Goal: Find contact information: Find contact information

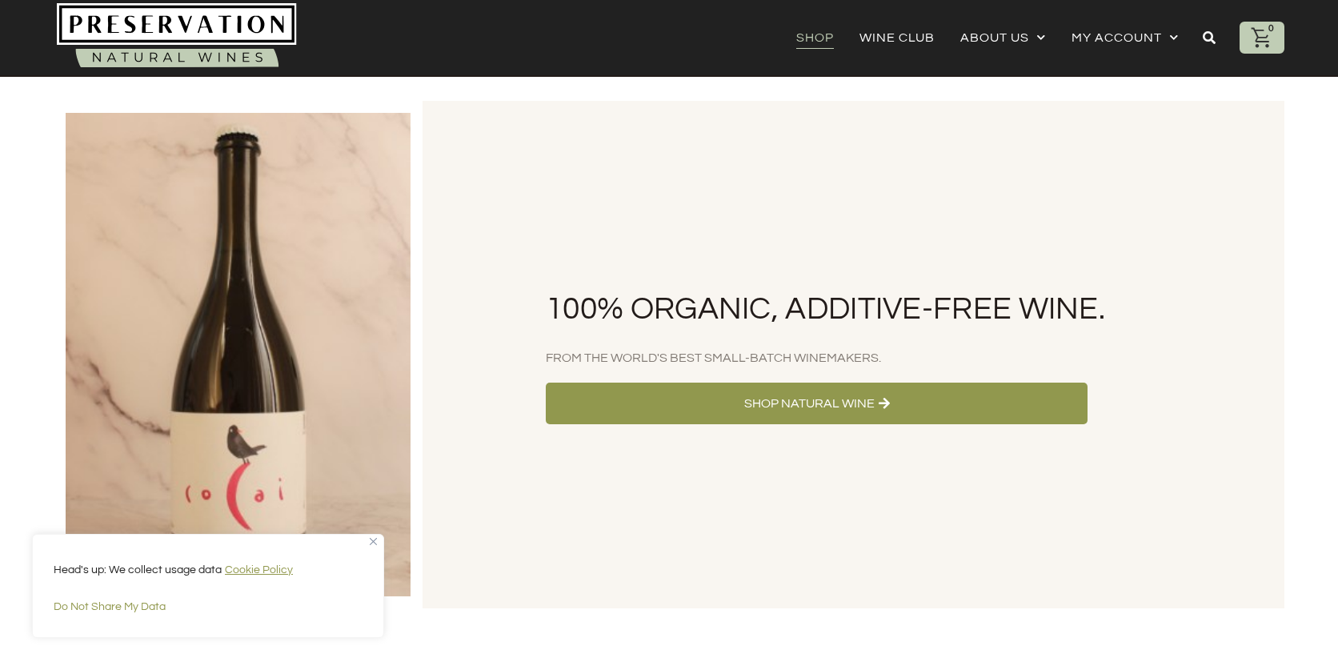
click at [804, 29] on link "Shop" at bounding box center [815, 37] width 38 height 22
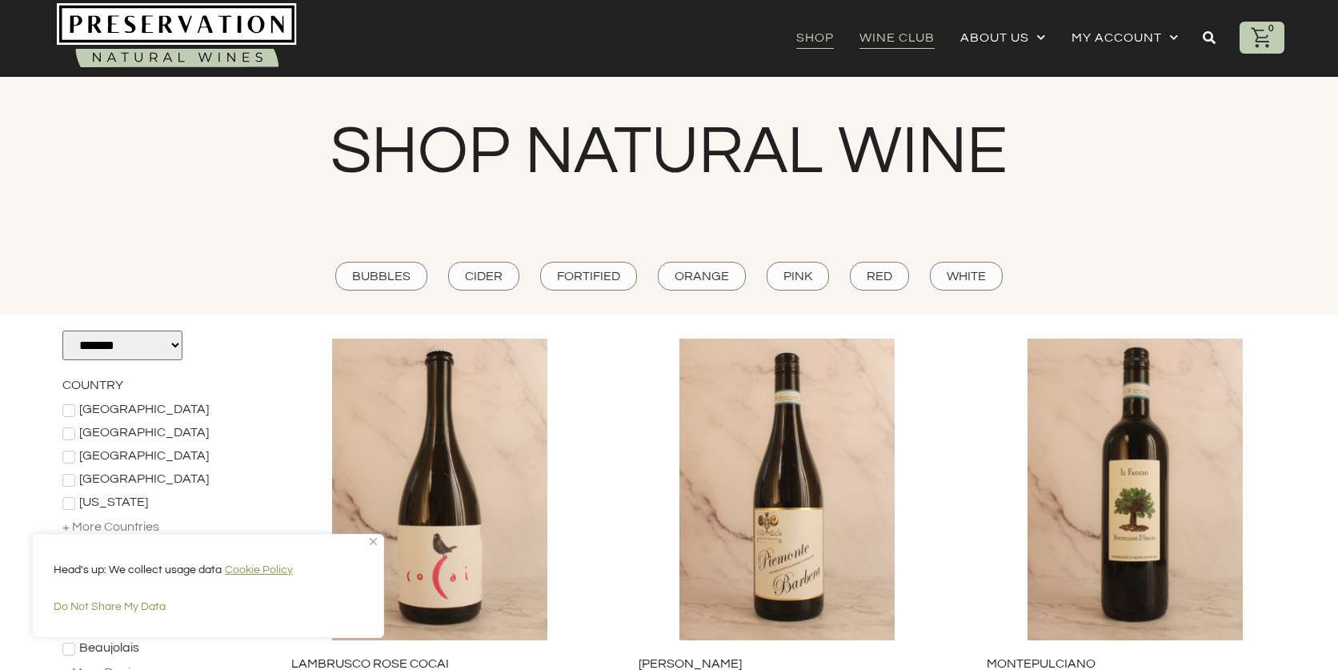
click at [912, 30] on link "Wine Club" at bounding box center [896, 37] width 75 height 22
click at [992, 37] on e-page-transition at bounding box center [669, 335] width 1338 height 670
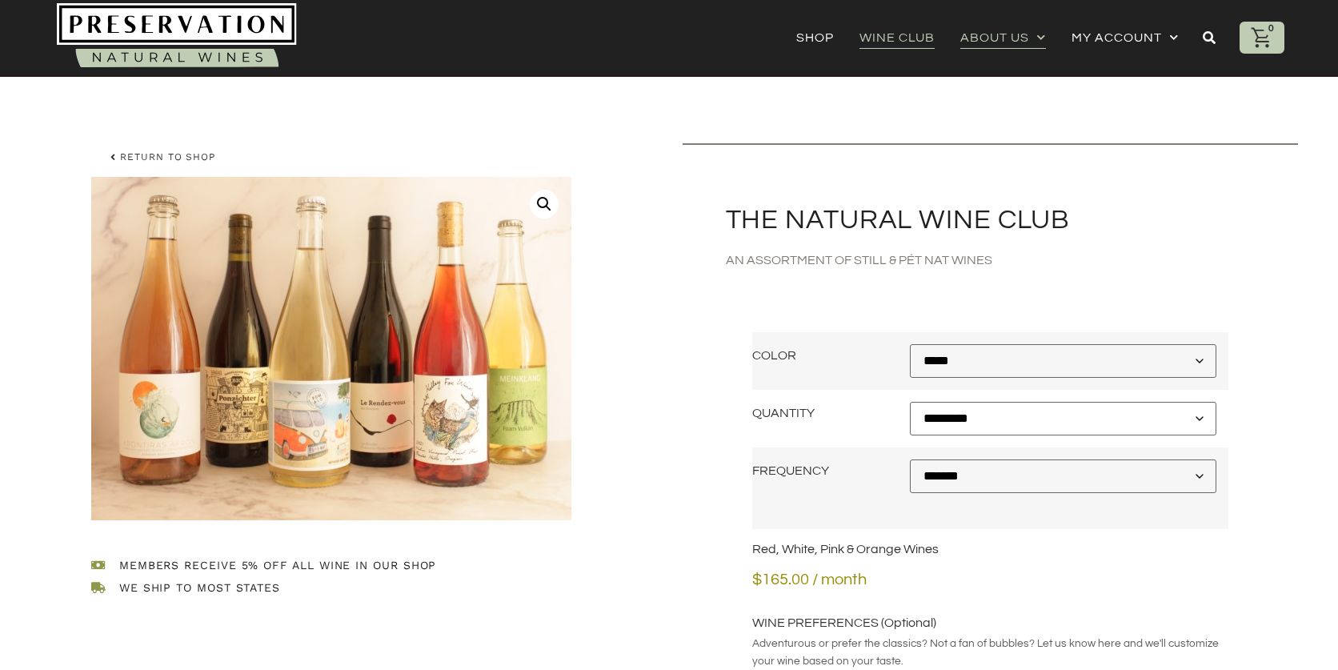
click at [998, 38] on link "About Us" at bounding box center [1003, 37] width 86 height 22
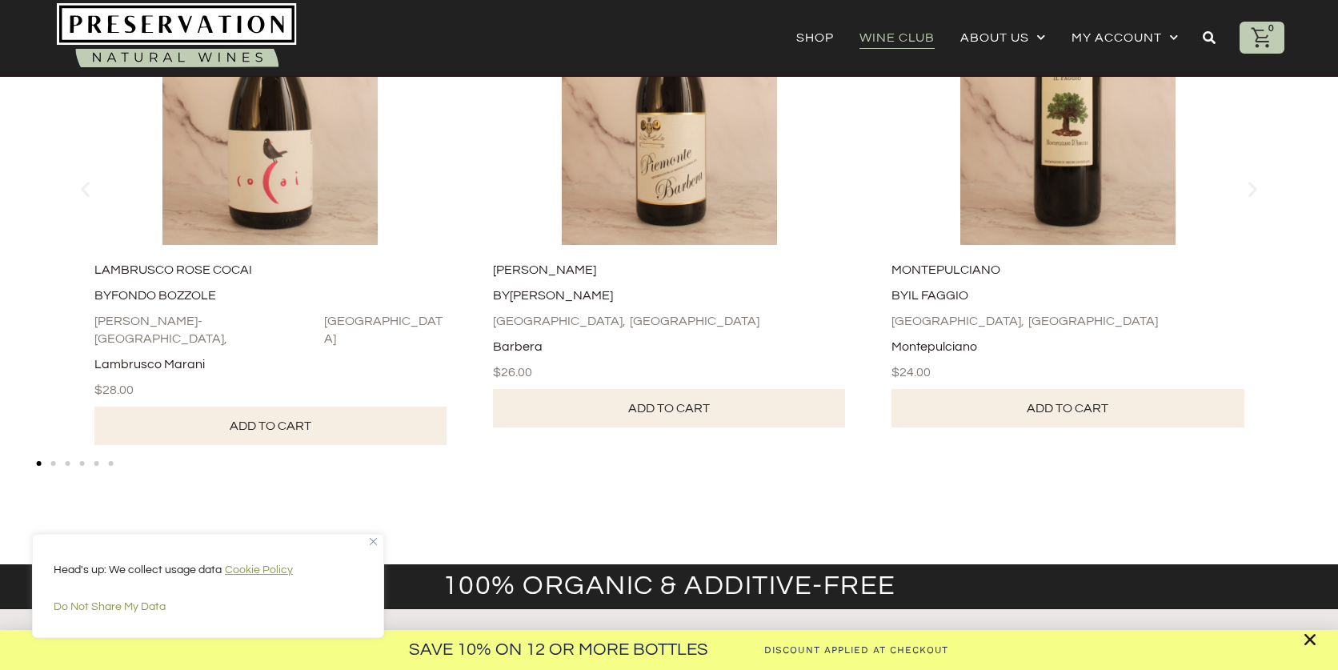
scroll to position [2271, 0]
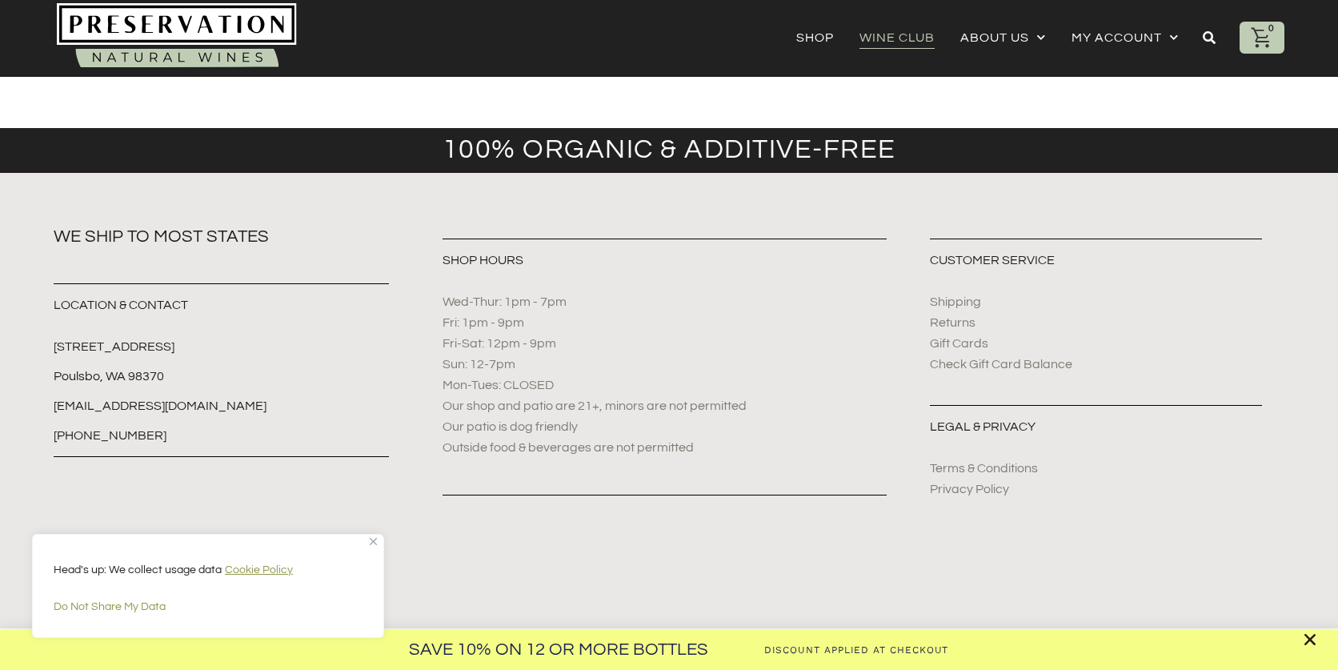
drag, startPoint x: 162, startPoint y: 374, endPoint x: 62, endPoint y: 351, distance: 103.4
click at [62, 351] on div "Save 10% on 12 or more Bottles Discount Applied at Checkout" at bounding box center [669, 335] width 1338 height 670
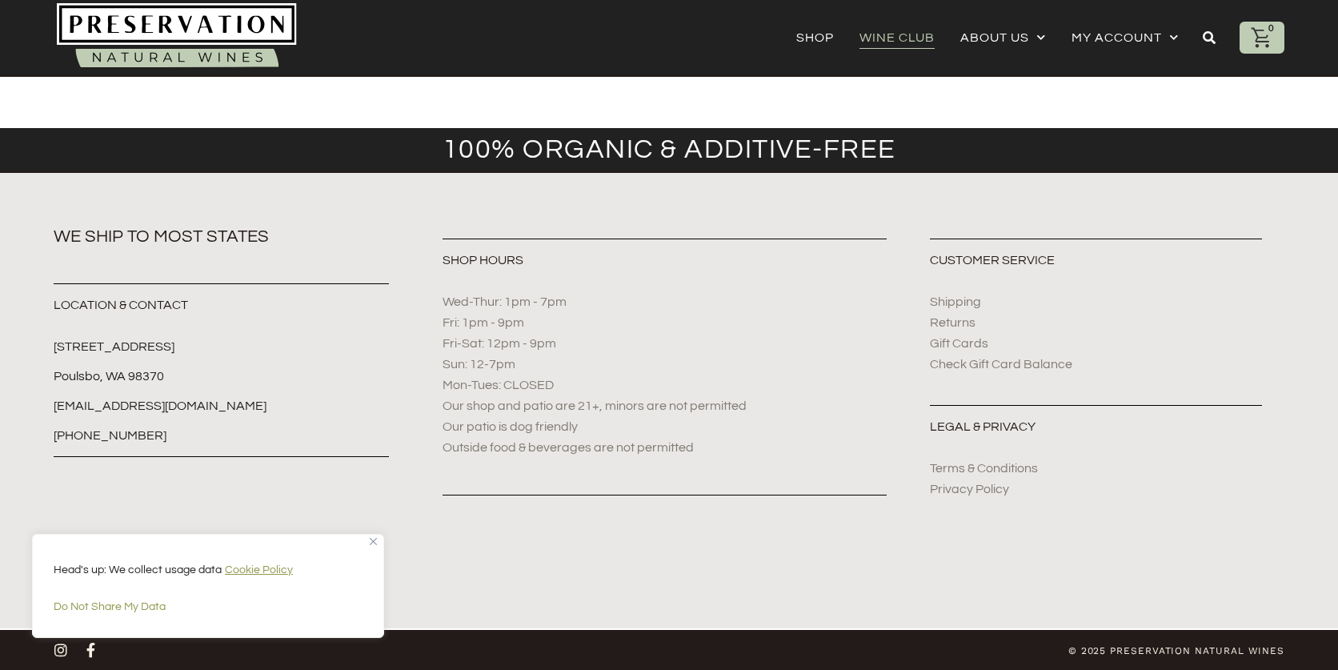
drag, startPoint x: 53, startPoint y: 347, endPoint x: 134, endPoint y: 366, distance: 82.9
click at [174, 373] on li "Poulsbo, WA 98370" at bounding box center [221, 379] width 335 height 24
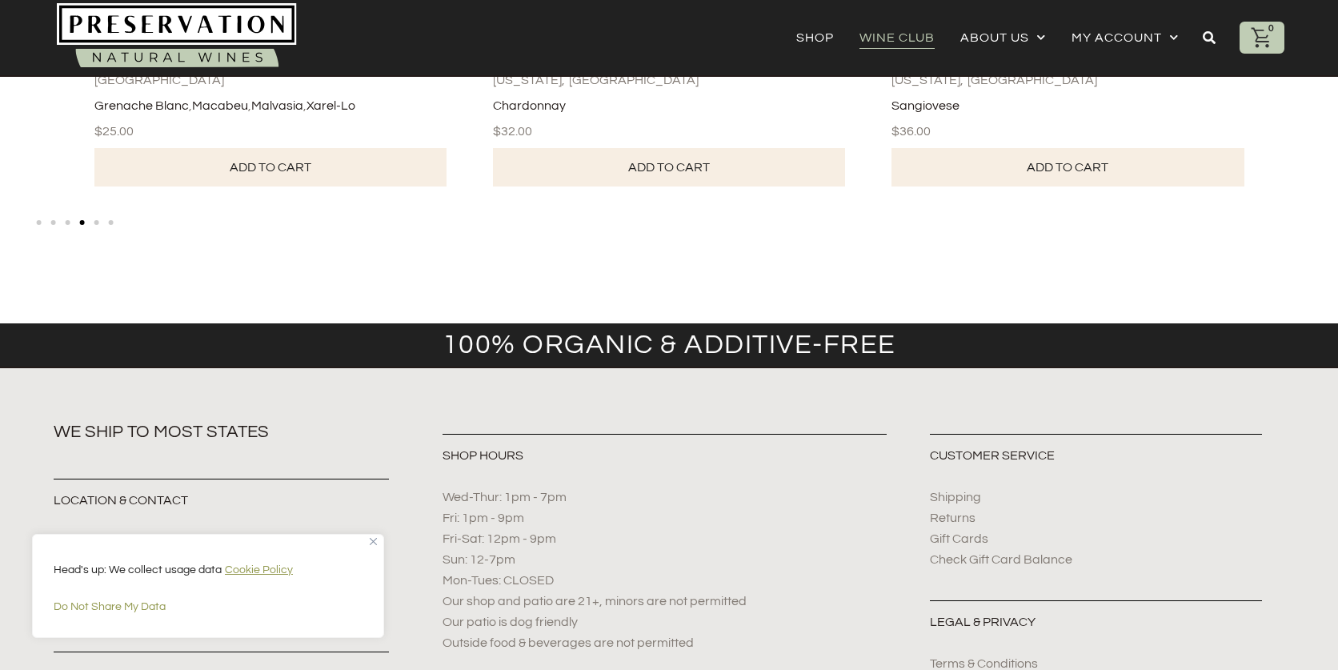
scroll to position [2008, 0]
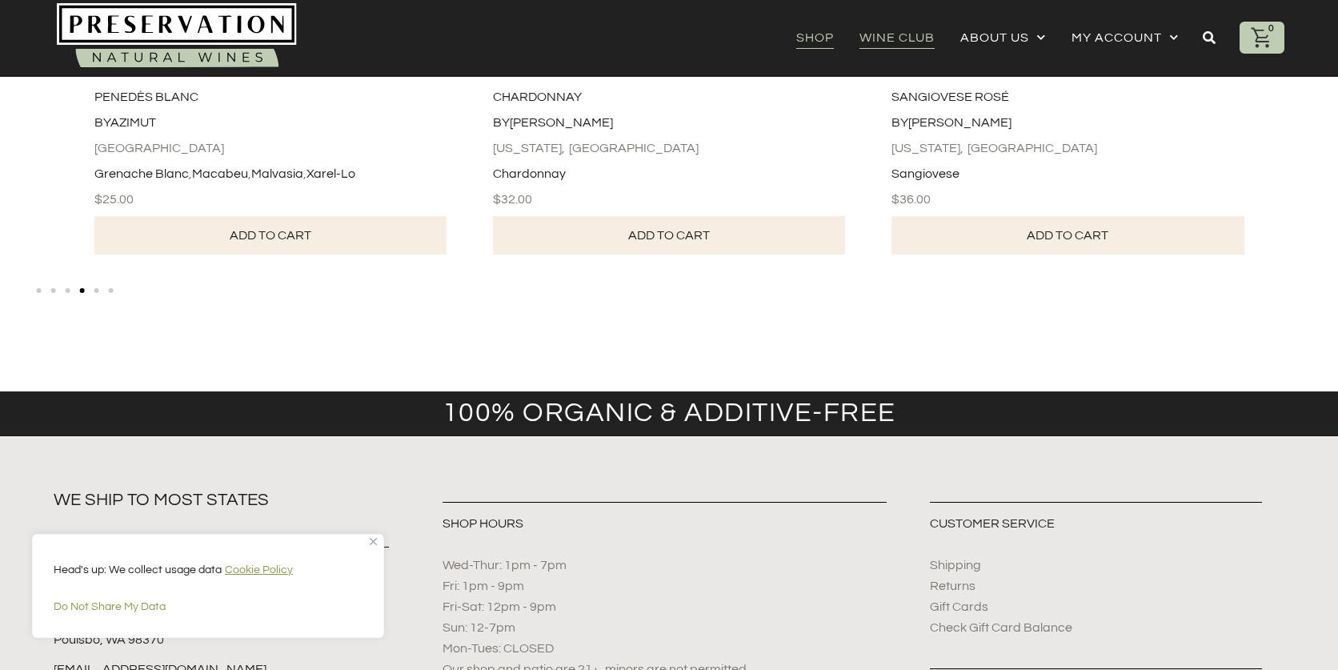
click at [824, 35] on link "Shop" at bounding box center [815, 37] width 38 height 22
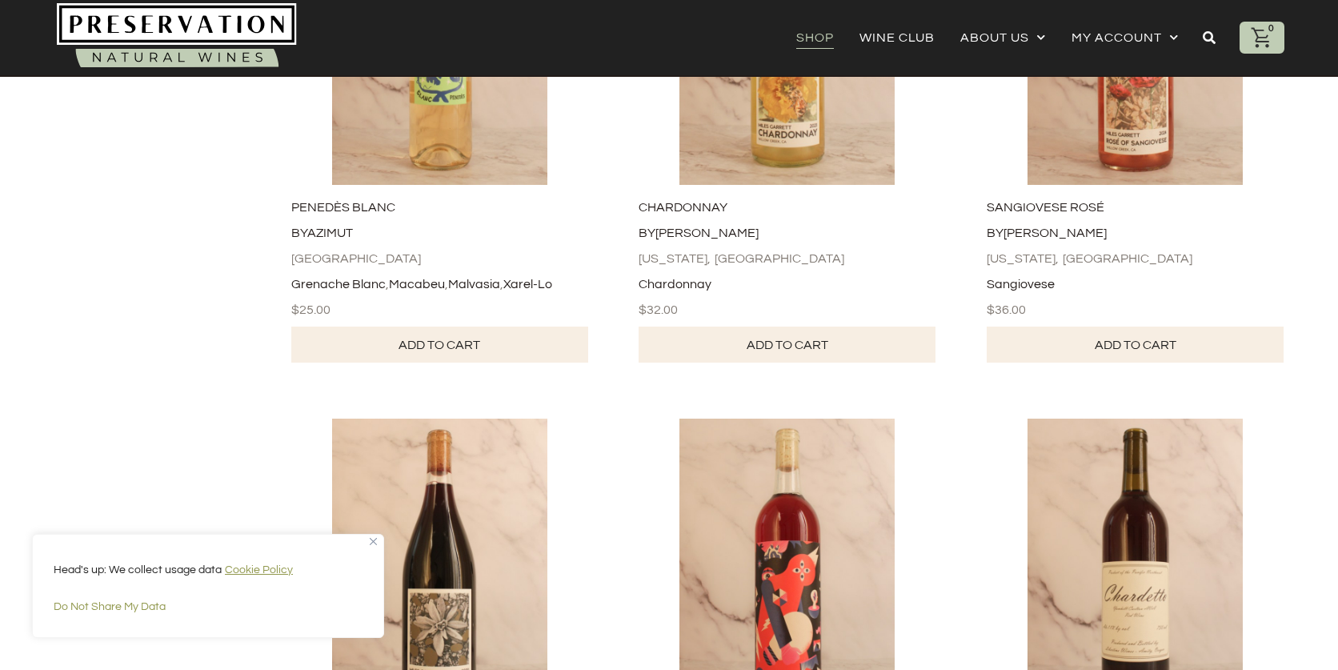
scroll to position [1282, 0]
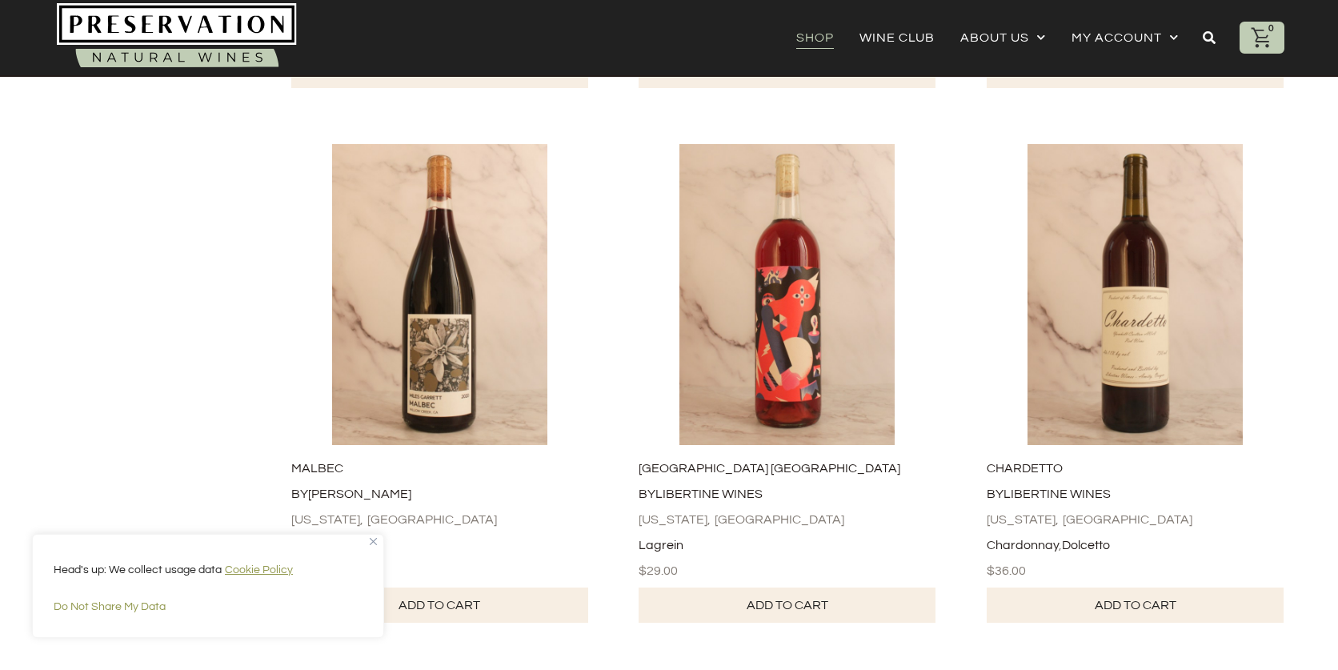
click at [378, 546] on div "Head's up: We collect usage data Cookie Policy Do Not Share My Data" at bounding box center [208, 586] width 352 height 104
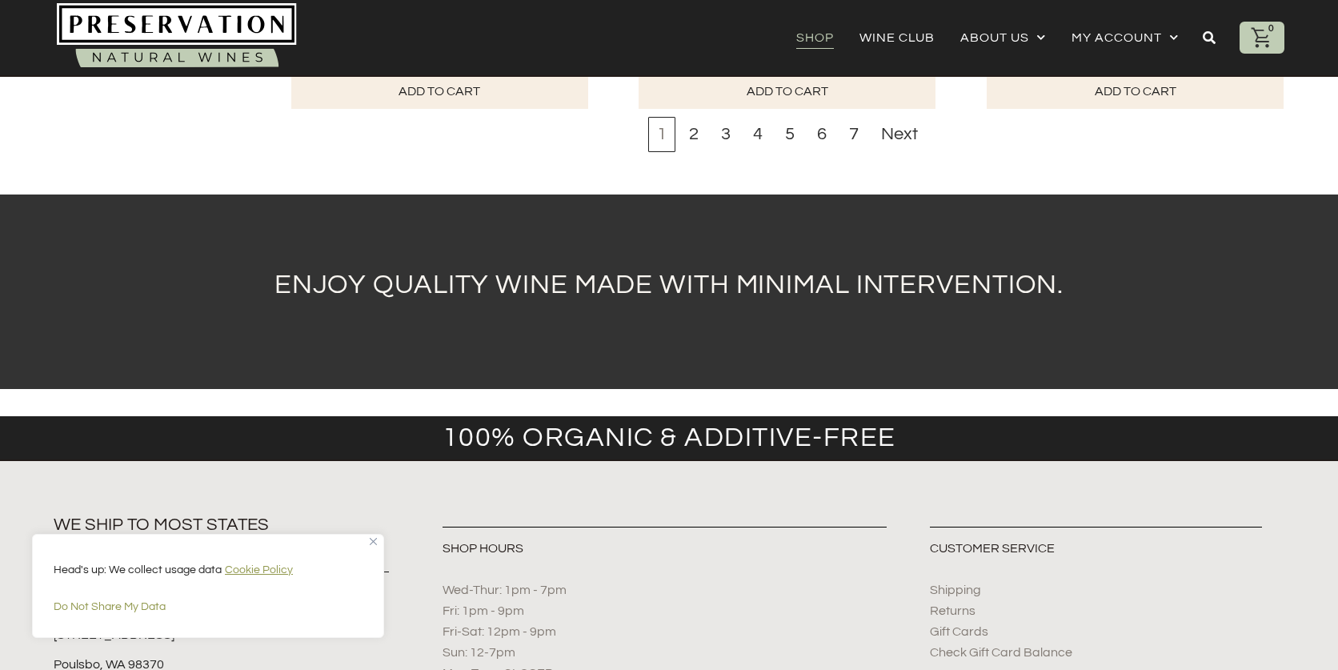
scroll to position [5811, 0]
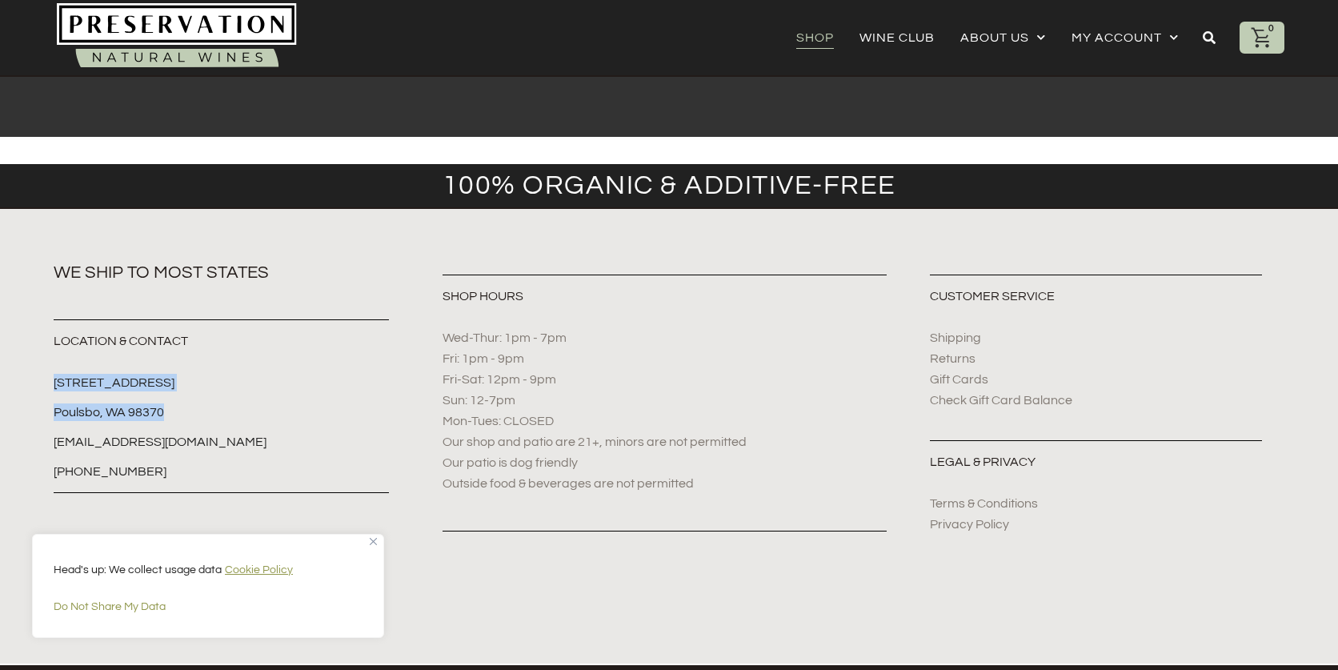
drag, startPoint x: 172, startPoint y: 377, endPoint x: 54, endPoint y: 345, distance: 122.7
click at [54, 374] on ul "18850 Front St. NE STE 100B Poulsbo, WA 98370 info@preservationwines.com +1 (31…" at bounding box center [221, 427] width 335 height 106
copy ul "18850 Front St. NE STE 100B Poulsbo, WA 98370"
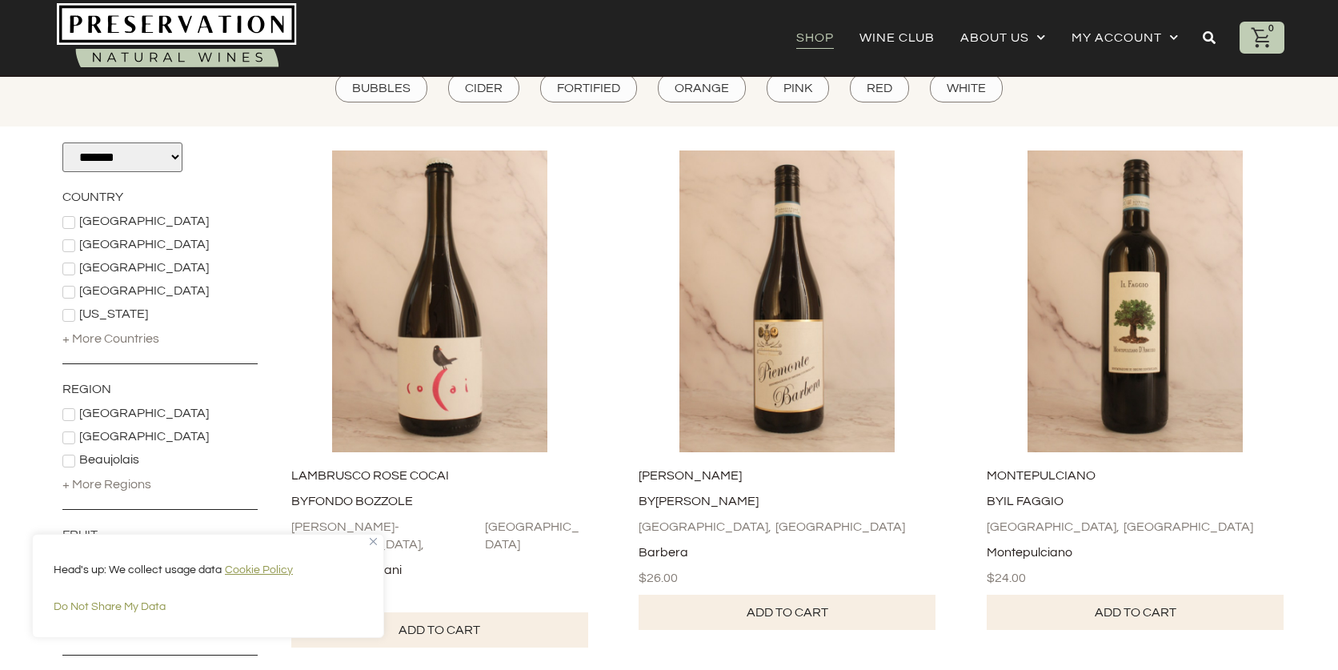
scroll to position [0, 0]
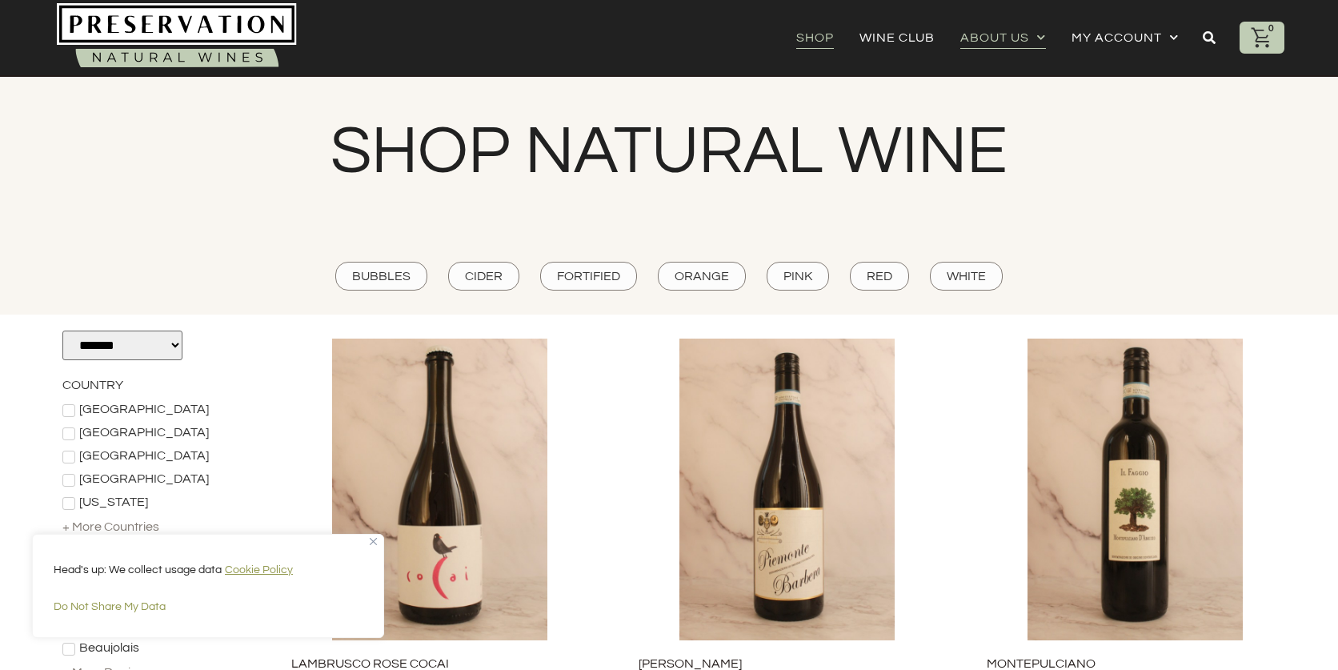
click at [1043, 43] on span "Menu" at bounding box center [1037, 37] width 17 height 25
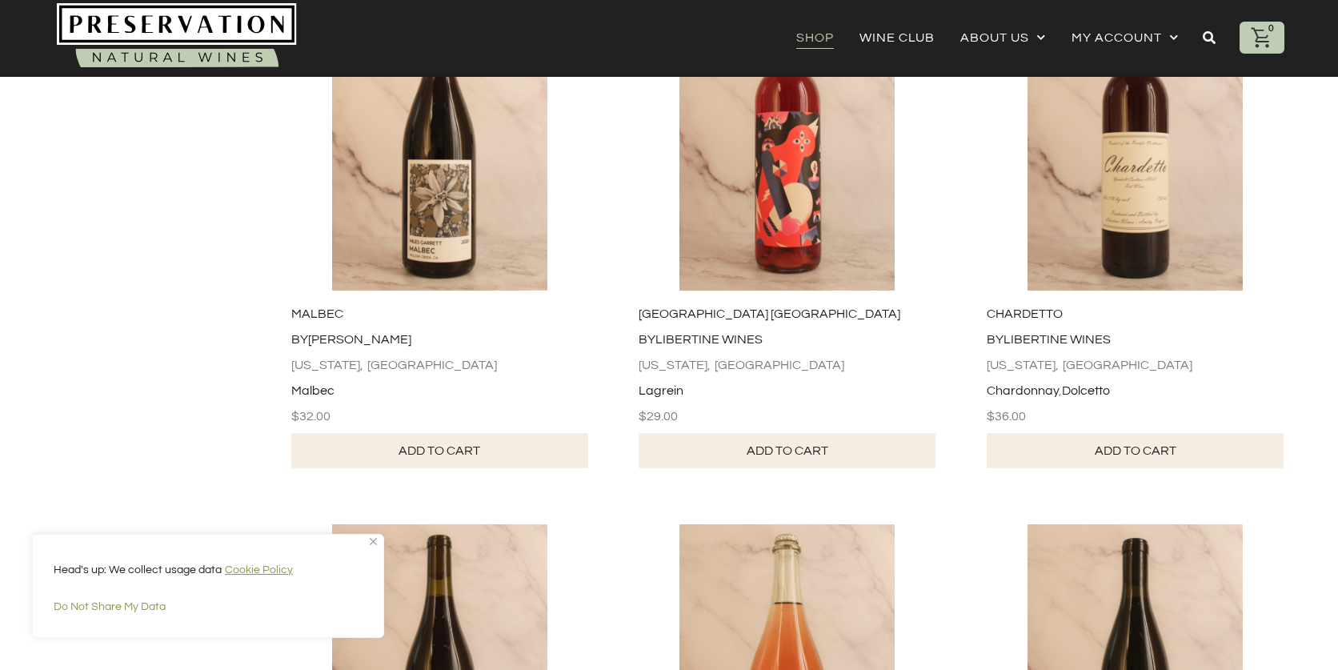
scroll to position [1487, 0]
